Goal: Task Accomplishment & Management: Use online tool/utility

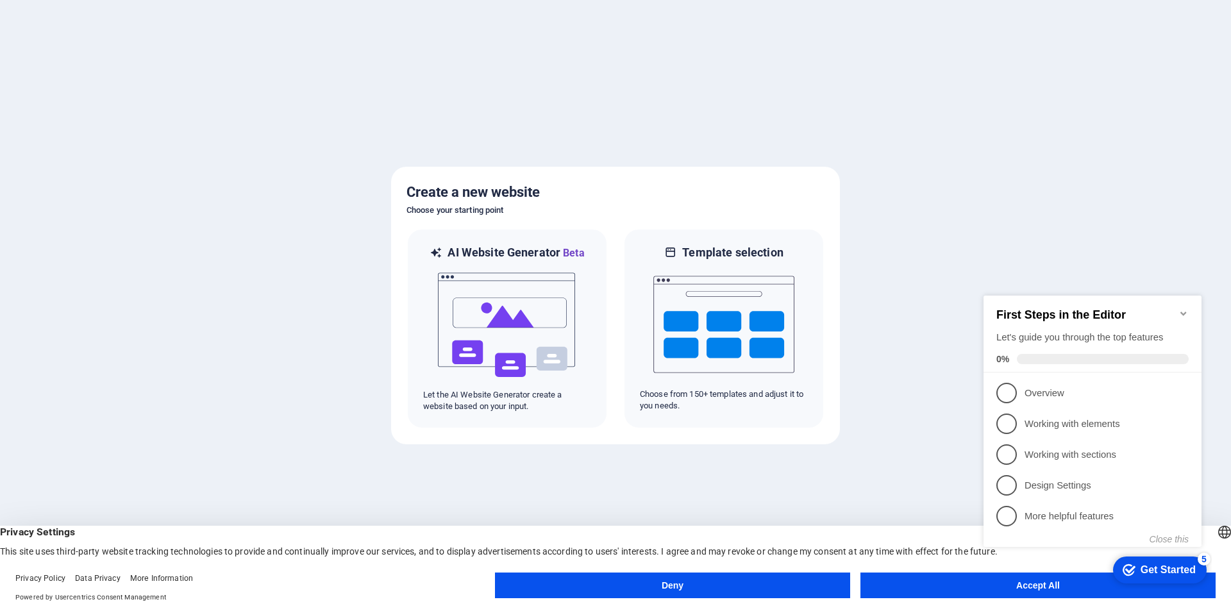
click at [1115, 586] on div "checkmark Get Started 5 First Steps in the Editor Let's guide you through the t…" at bounding box center [1095, 433] width 233 height 312
click at [1045, 593] on button "Accept All" at bounding box center [1038, 586] width 355 height 26
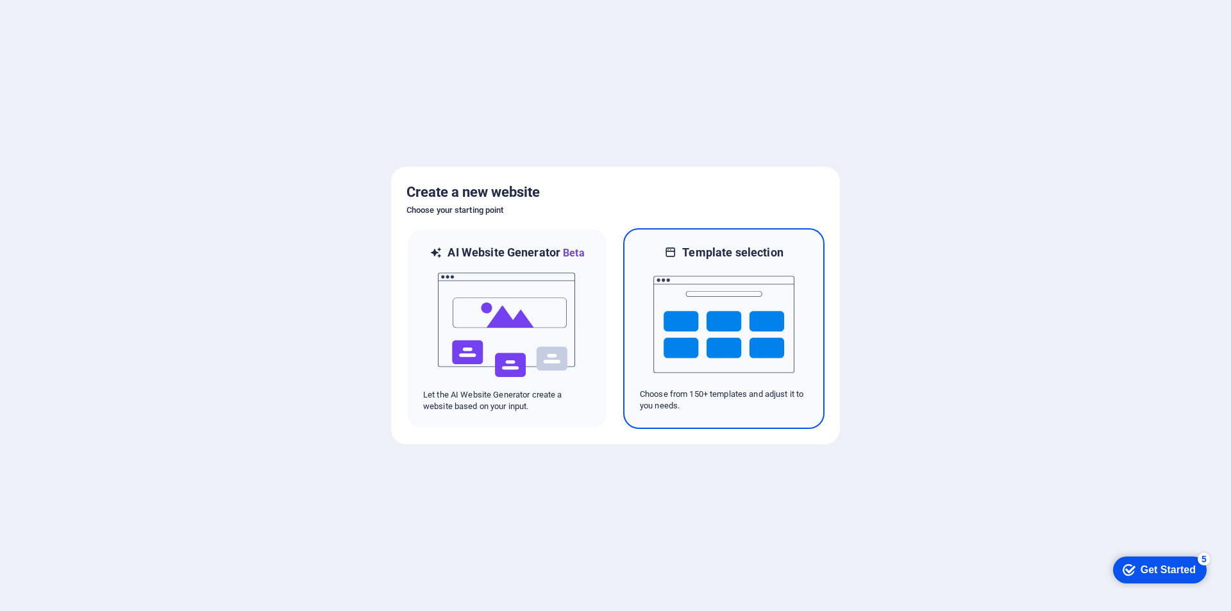
click at [766, 332] on img at bounding box center [724, 324] width 141 height 128
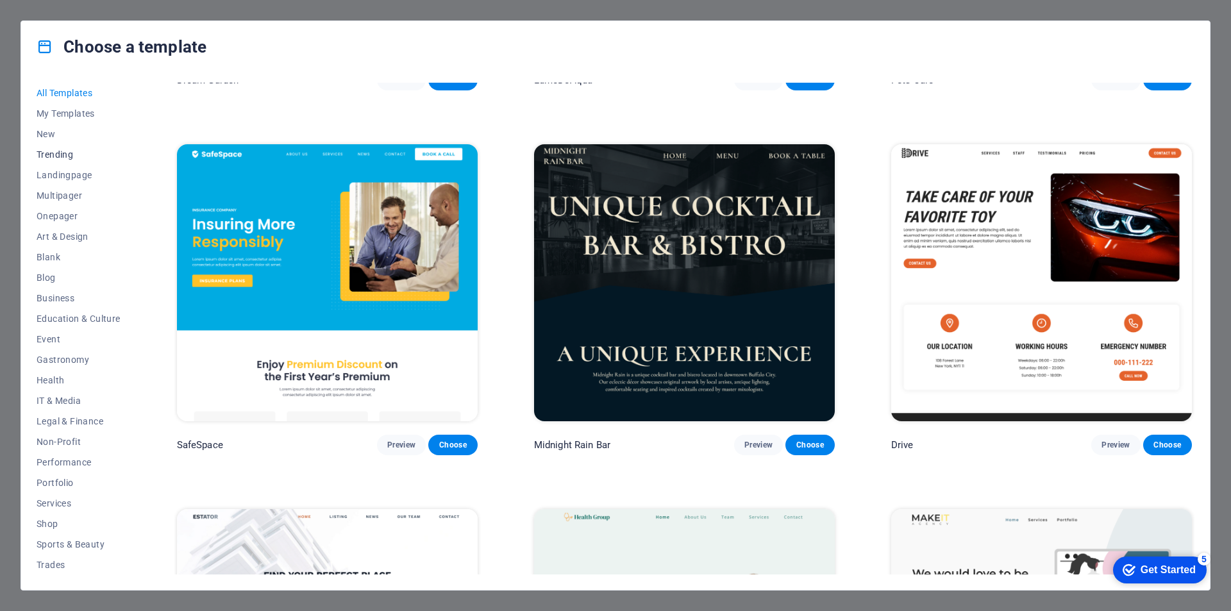
click at [62, 156] on span "Trending" at bounding box center [79, 154] width 84 height 10
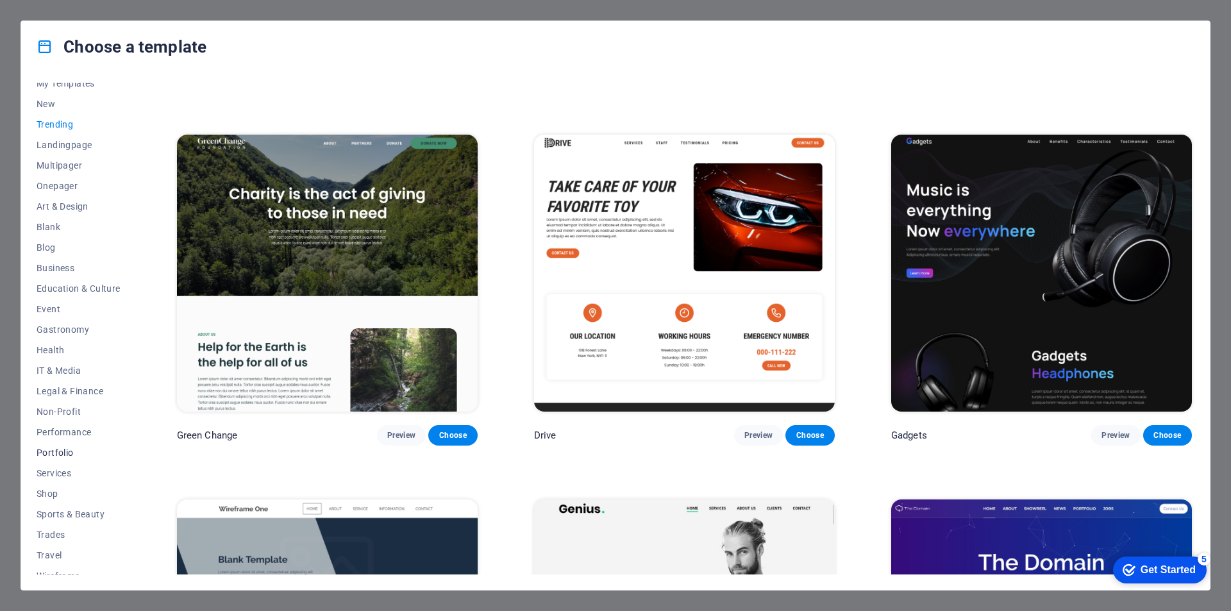
scroll to position [42, 0]
click at [63, 462] on span "Services" at bounding box center [79, 462] width 84 height 10
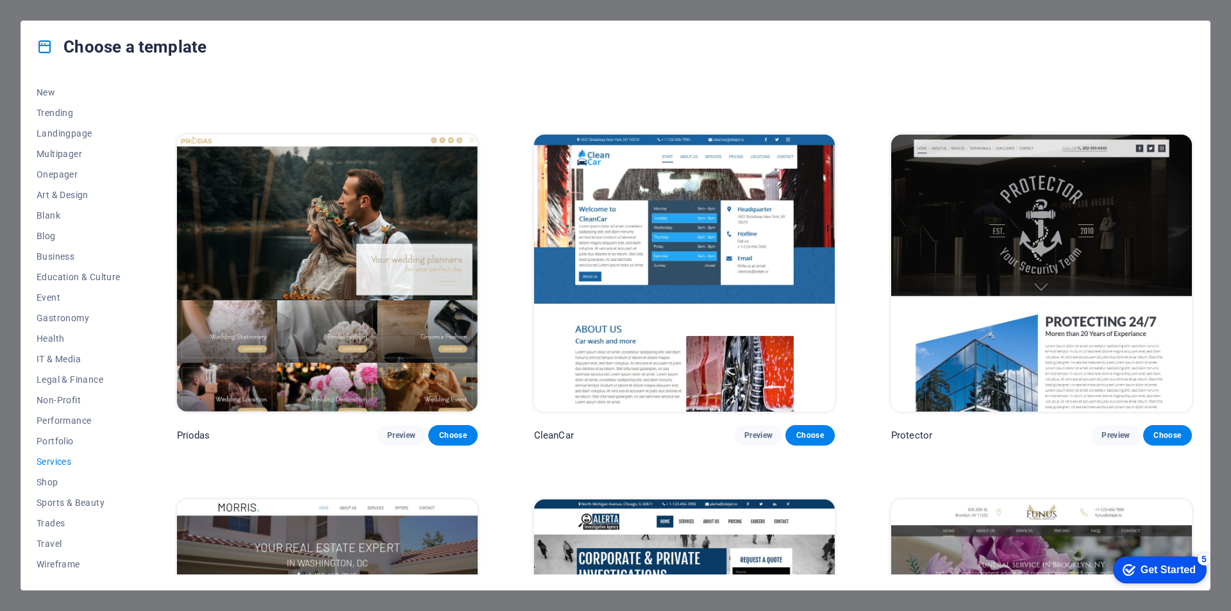
scroll to position [682, 0]
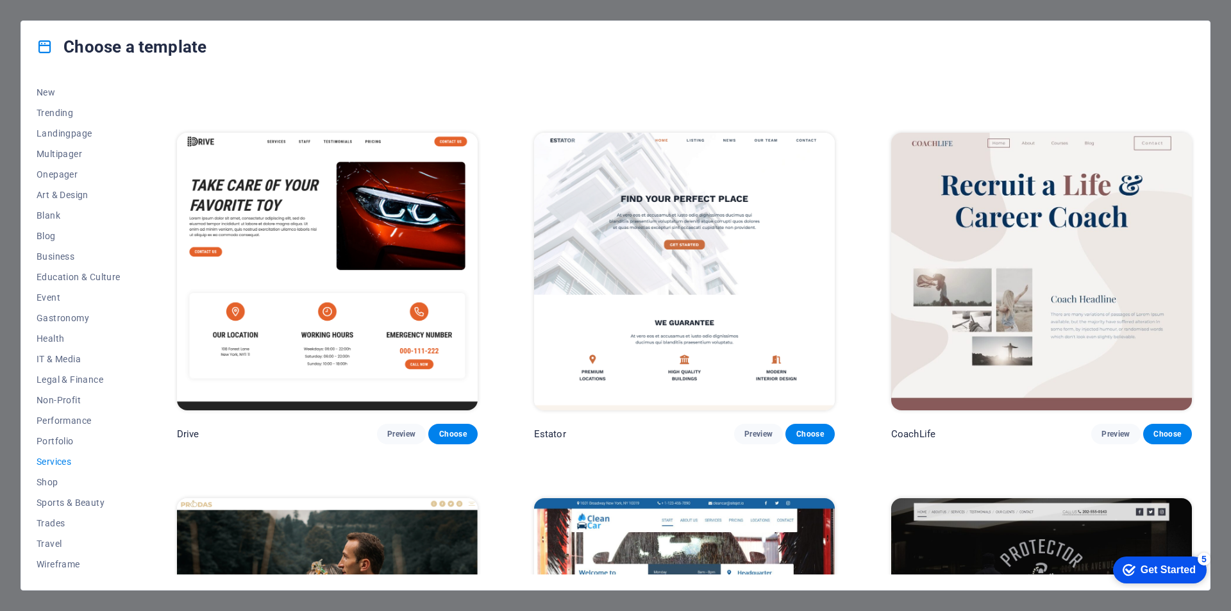
click at [63, 462] on span "Services" at bounding box center [79, 462] width 84 height 10
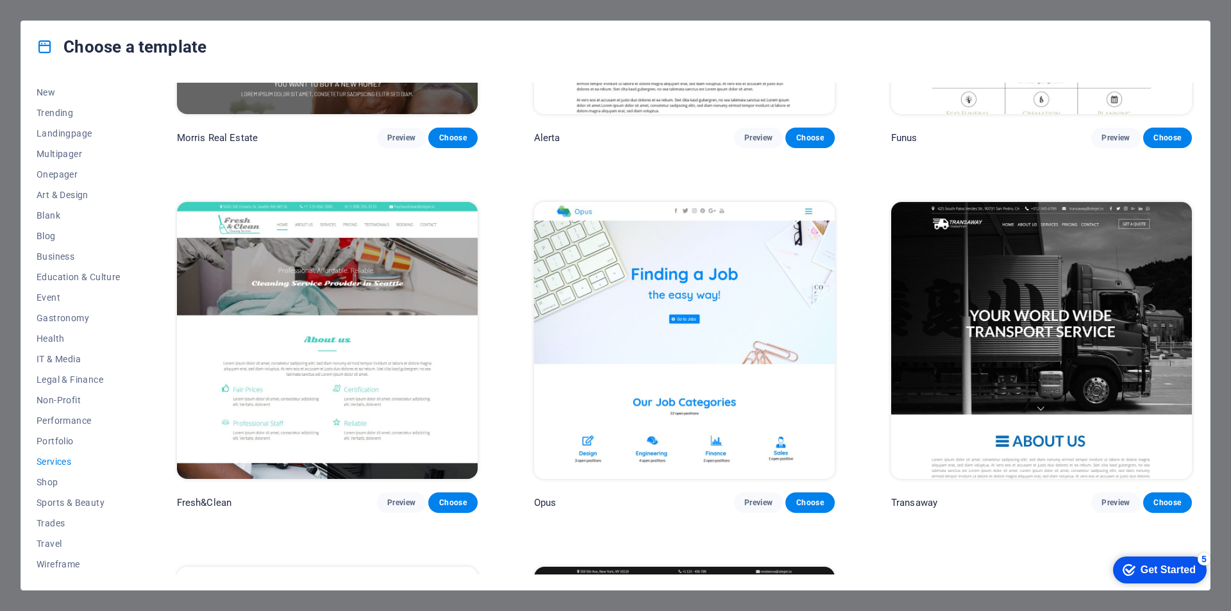
scroll to position [1773, 0]
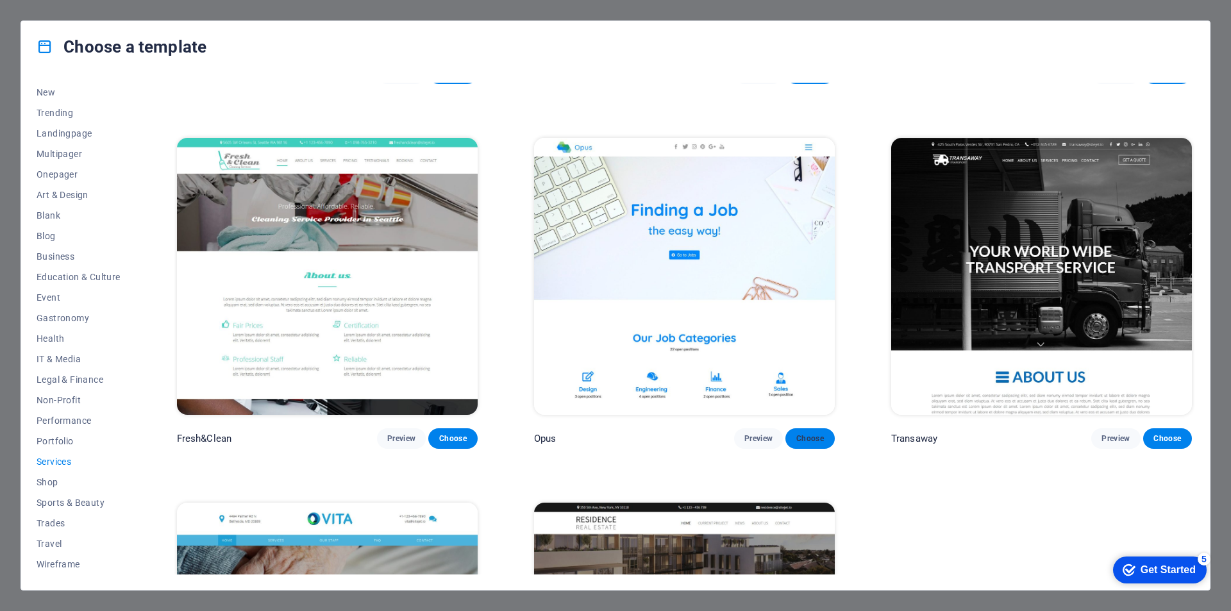
click at [817, 428] on button "Choose" at bounding box center [810, 438] width 49 height 21
